Goal: Ask a question: Seek information or help from site administrators or community

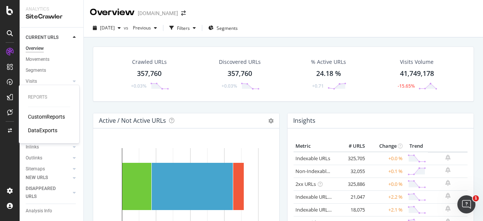
scroll to position [755, 0]
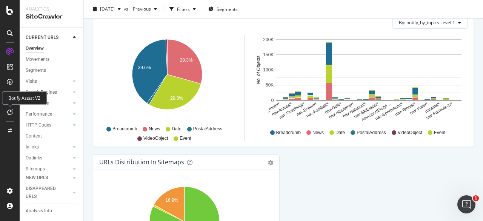
click at [11, 109] on icon at bounding box center [10, 112] width 6 height 6
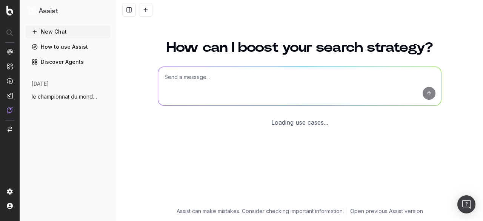
scroll to position [65, 0]
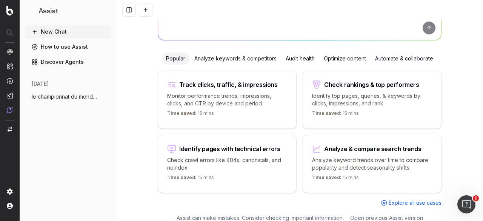
click at [63, 95] on span "le championnat du monde masculin de vole" at bounding box center [65, 97] width 66 height 8
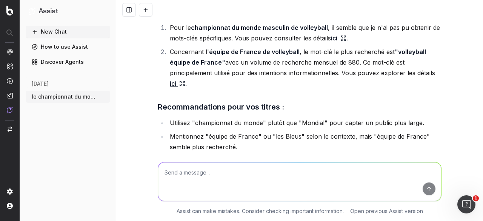
scroll to position [2900, 0]
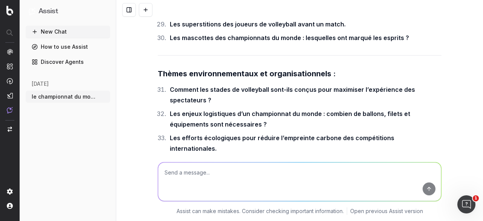
click at [176, 169] on textarea at bounding box center [299, 181] width 283 height 38
paste textarea "Ironman championnat du monde"
type textarea "pour Ironman championnat du monde"
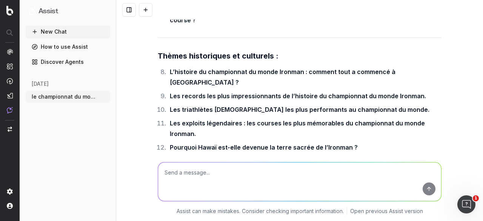
scroll to position [3382, 0]
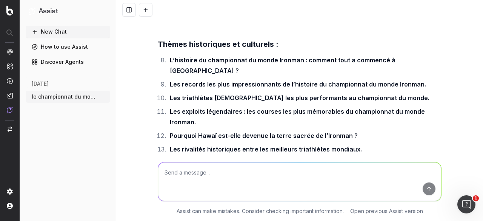
drag, startPoint x: 166, startPoint y: 76, endPoint x: 428, endPoint y: 76, distance: 262.3
click at [428, 209] on li "La nutrition pendant un Ironman : que mangent les athlètes pour tenir 8 heures …" at bounding box center [305, 214] width 274 height 11
copy strong "La nutrition pendant un Ironman : que mangent les athlètes pour tenir 8 heures …"
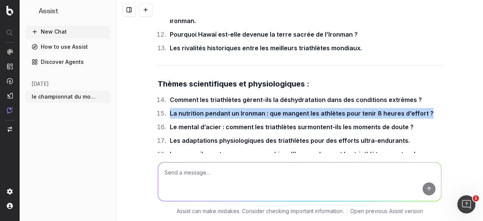
scroll to position [3495, 0]
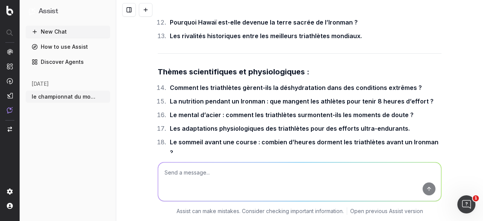
click at [254, 174] on textarea at bounding box center [299, 181] width 283 height 38
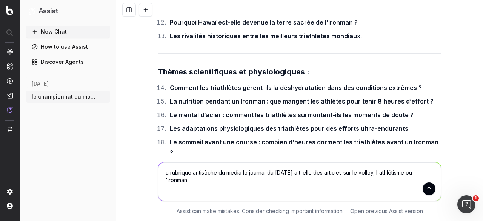
type textarea "la rubrique antisèche du media le journal du [DATE] a t-elle des articles sur l…"
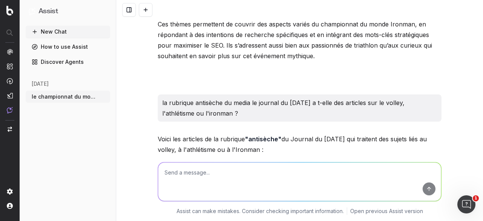
scroll to position [4084, 0]
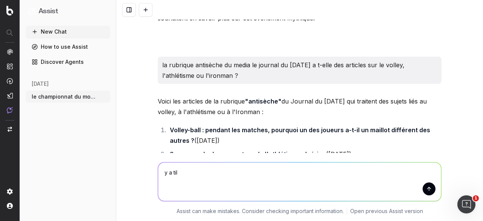
paste textarea "[URL][DOMAIN_NAME]"
drag, startPoint x: 256, startPoint y: 168, endPoint x: 177, endPoint y: 169, distance: 79.3
click at [177, 169] on textarea "y a til [URL][DOMAIN_NAME]" at bounding box center [299, 181] width 283 height 38
paste textarea "Pentathlon, décathlon, heptathlon"
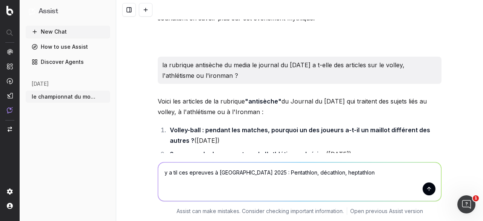
type textarea "y a til ces epreuves à [GEOGRAPHIC_DATA] 2025 : Pentathlon, décathlon, heptathl…"
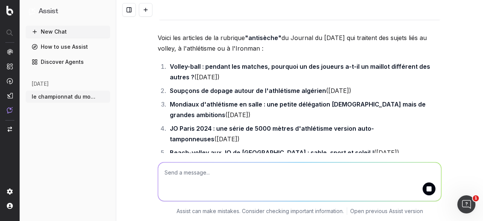
scroll to position [4194, 0]
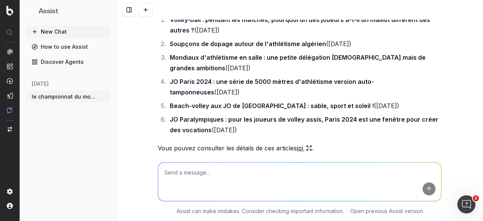
click at [43, 143] on div "New Chat How to use Assist Discover Agents [DATE] le championnat du monde mascu…" at bounding box center [68, 122] width 85 height 192
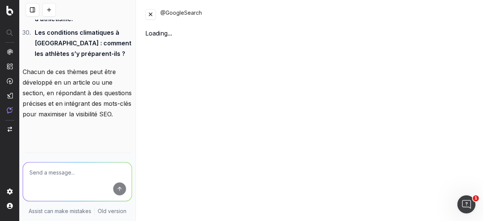
scroll to position [8694, 0]
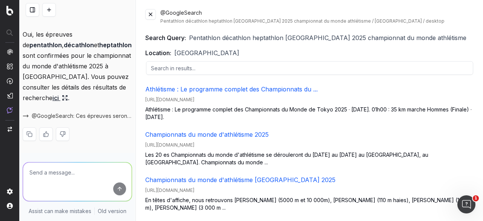
click at [178, 89] on link "Athlétisme : Le programme complet des Championnats du ..." at bounding box center [231, 89] width 172 height 8
click at [70, 172] on textarea at bounding box center [77, 181] width 109 height 38
paste textarea "Pentathlon, décathlon, heptathlon : mais de quoi s'agit-il?"
type textarea "améliore titre seo : Pentathlon, décathlon, heptathlon : mais de quoi s'agit-il?"
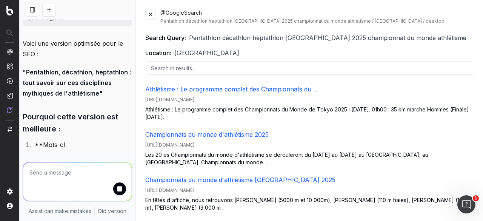
click at [148, 15] on button at bounding box center [150, 14] width 11 height 11
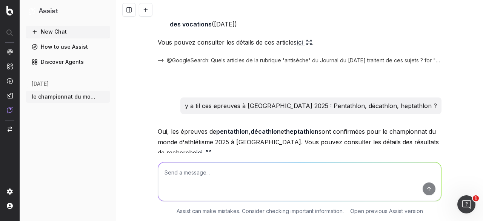
scroll to position [4293, 0]
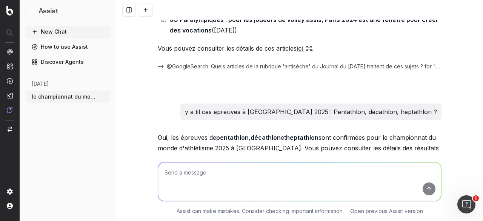
drag, startPoint x: 158, startPoint y: 102, endPoint x: 275, endPoint y: 102, distance: 117.4
click at [235, 170] on textarea at bounding box center [299, 181] width 283 height 38
type textarea "tourne en question"
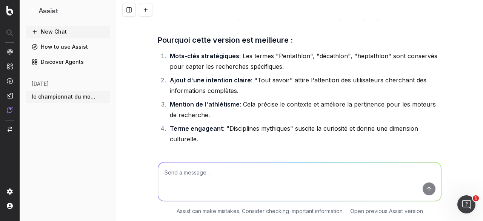
scroll to position [4505, 0]
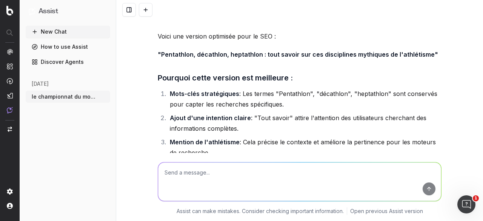
drag, startPoint x: 158, startPoint y: 91, endPoint x: 427, endPoint y: 92, distance: 269.5
copy strong "Pentathlon, décathlon, heptathlon : que signifient ces disciplines mythiques de…"
